Goal: Communication & Community: Answer question/provide support

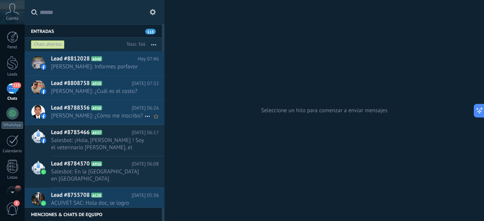
click at [108, 114] on span "[PERSON_NAME]: ¿Cómo me inscribo?" at bounding box center [97, 115] width 93 height 7
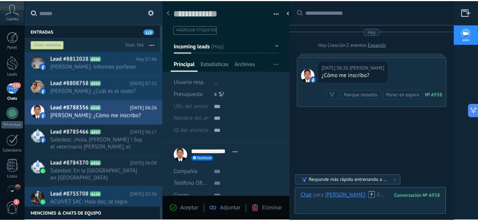
scroll to position [17, 0]
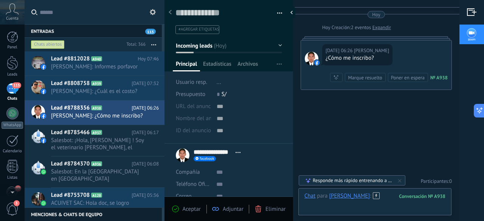
click at [390, 197] on div at bounding box center [374, 204] width 141 height 23
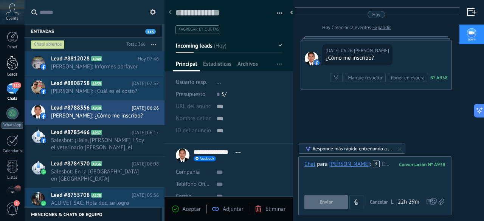
click at [19, 68] on link "Leads" at bounding box center [12, 66] width 25 height 21
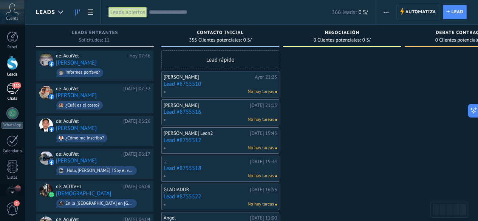
click at [14, 93] on div "115" at bounding box center [12, 88] width 12 height 11
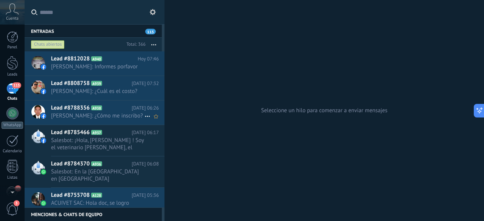
click at [95, 114] on span "[PERSON_NAME]: ¿Cómo me inscribo?" at bounding box center [97, 115] width 93 height 7
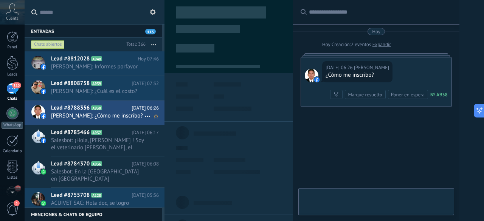
type textarea "**********"
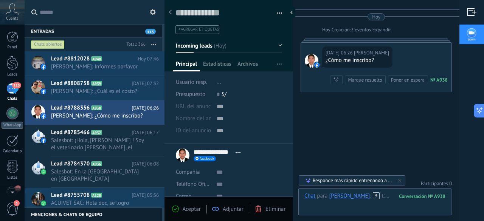
scroll to position [17, 0]
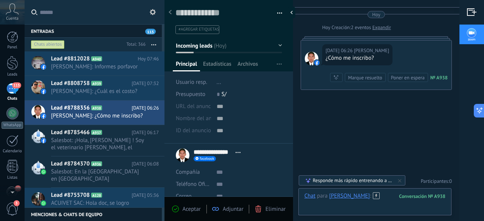
click at [383, 195] on div at bounding box center [374, 204] width 141 height 23
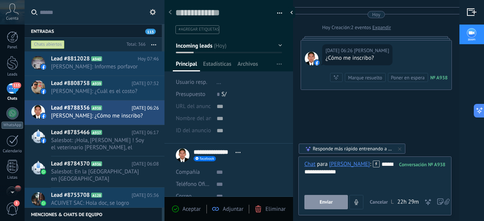
click at [326, 211] on div "**********" at bounding box center [374, 186] width 153 height 59
click at [325, 205] on span "Enviar" at bounding box center [326, 202] width 13 height 5
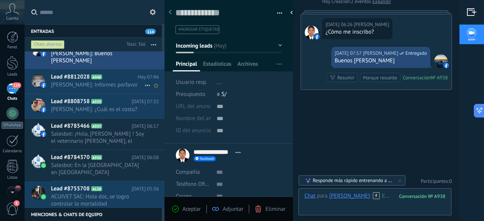
scroll to position [0, 0]
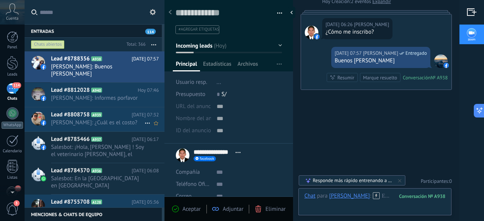
click at [101, 121] on span "[PERSON_NAME]: ¿Cuál es el costo?" at bounding box center [97, 122] width 93 height 7
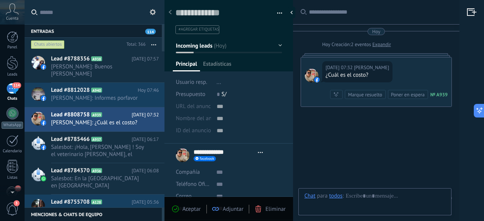
type textarea "**********"
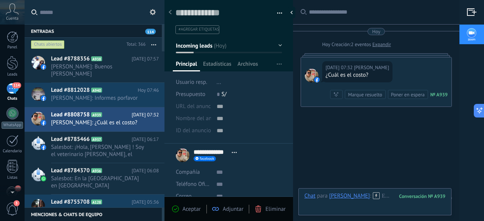
scroll to position [17, 0]
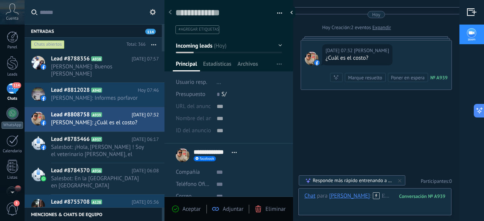
click at [385, 27] on link "Expandir" at bounding box center [382, 28] width 19 height 8
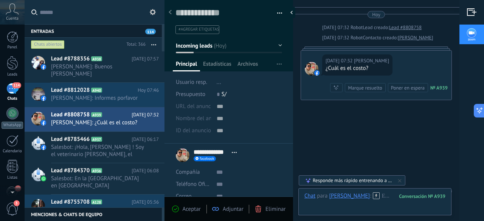
scroll to position [27, 0]
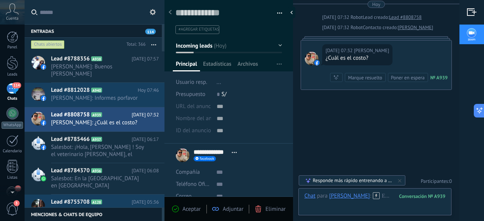
click at [399, 57] on div "[DATE] 07:32 [PERSON_NAME] ¿Cuál es el costo? Conversación № A939 Conversación …" at bounding box center [376, 64] width 151 height 49
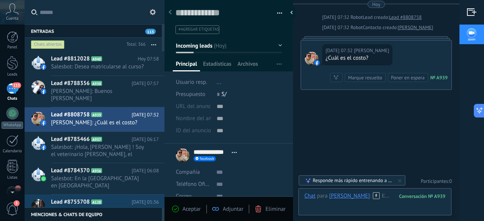
click at [16, 91] on div "113" at bounding box center [12, 88] width 12 height 11
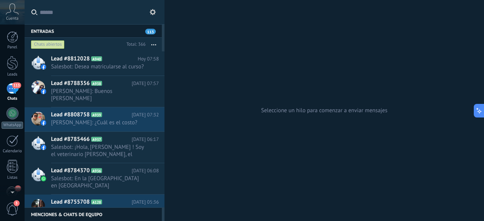
click at [15, 82] on span "113" at bounding box center [16, 85] width 9 height 6
click at [11, 88] on div "113" at bounding box center [12, 88] width 12 height 11
click at [11, 117] on div at bounding box center [12, 113] width 12 height 12
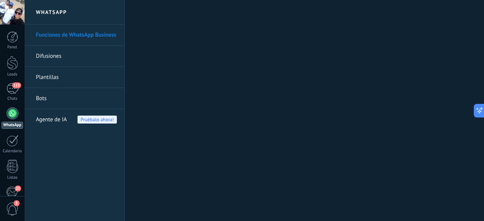
click at [91, 56] on link "Difusiones" at bounding box center [76, 56] width 81 height 21
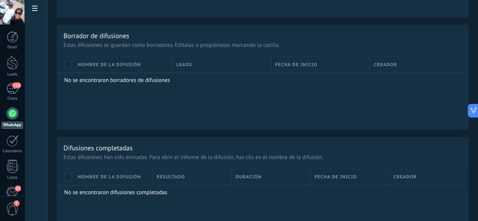
scroll to position [535, 0]
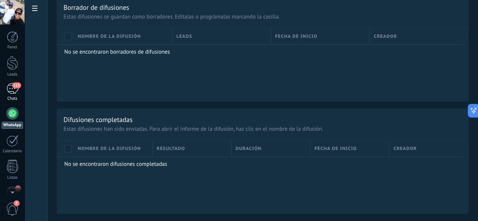
click at [13, 90] on div "113" at bounding box center [12, 88] width 12 height 11
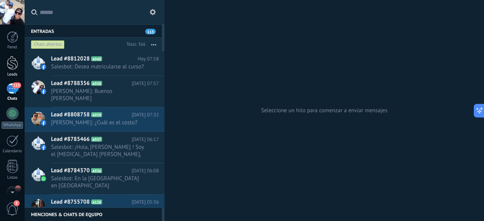
click at [15, 71] on link "Leads" at bounding box center [12, 66] width 25 height 21
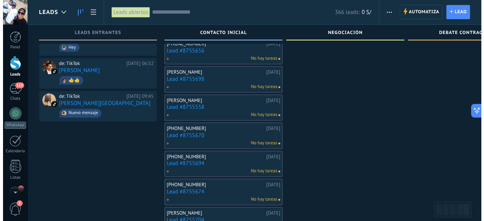
scroll to position [289, 0]
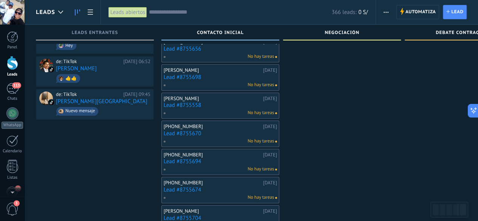
click at [187, 161] on link "Lead #8755694" at bounding box center [220, 161] width 113 height 6
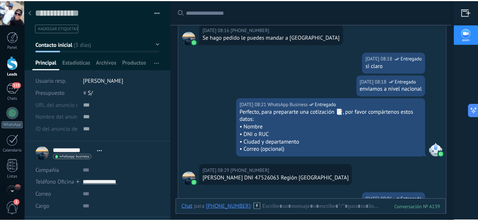
scroll to position [284, 0]
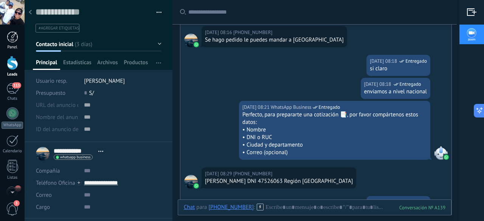
click at [14, 40] on div at bounding box center [12, 36] width 11 height 11
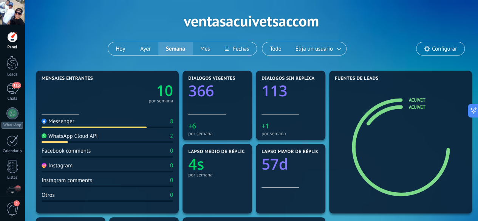
scroll to position [32, 0]
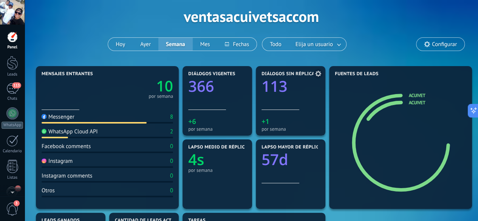
click at [282, 87] on text "113" at bounding box center [275, 86] width 26 height 21
click at [269, 129] on div "por semana" at bounding box center [291, 129] width 58 height 6
click at [149, 45] on button "Ayer" at bounding box center [146, 44] width 26 height 13
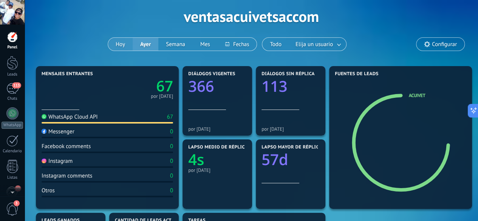
click at [123, 43] on button "Hoy" at bounding box center [120, 44] width 25 height 13
